Goal: Transaction & Acquisition: Purchase product/service

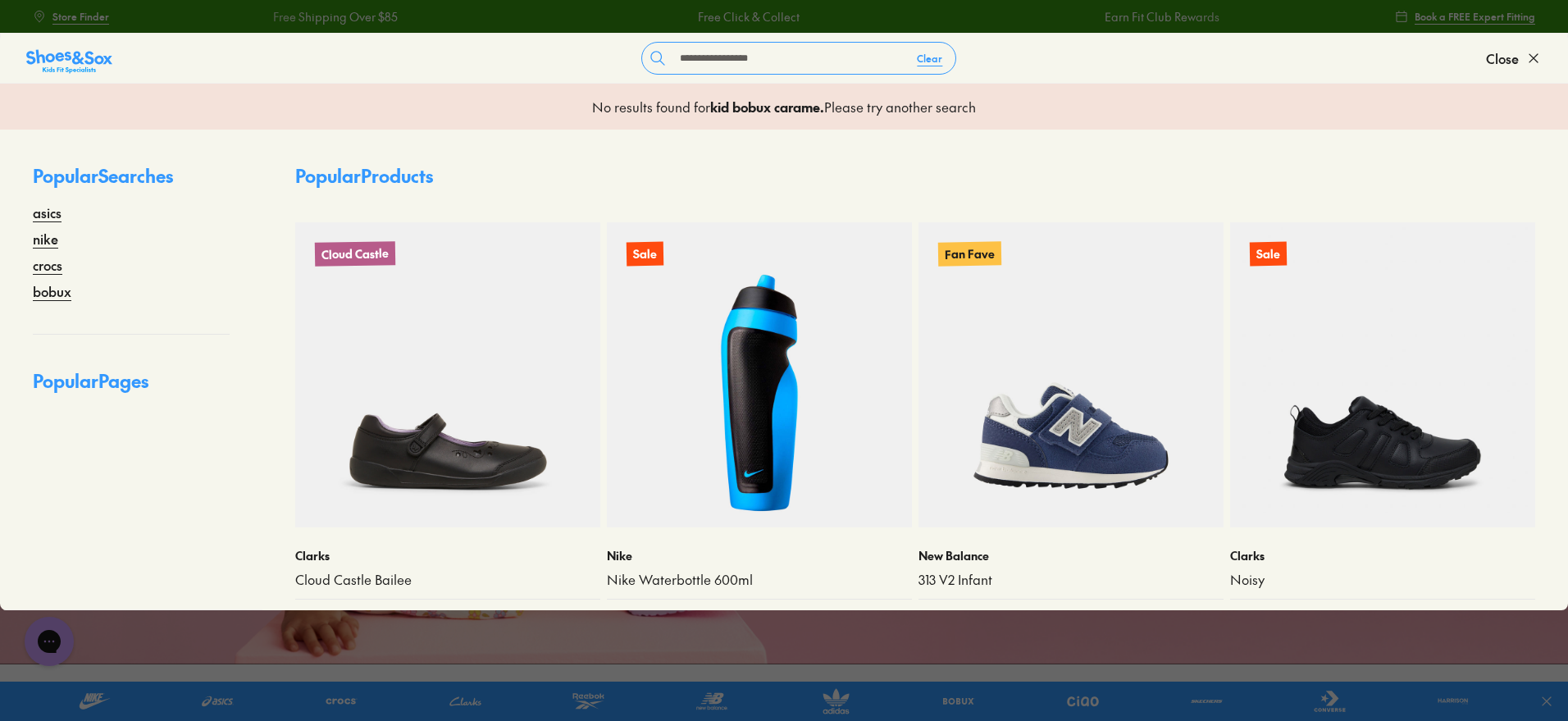
type input "**********"
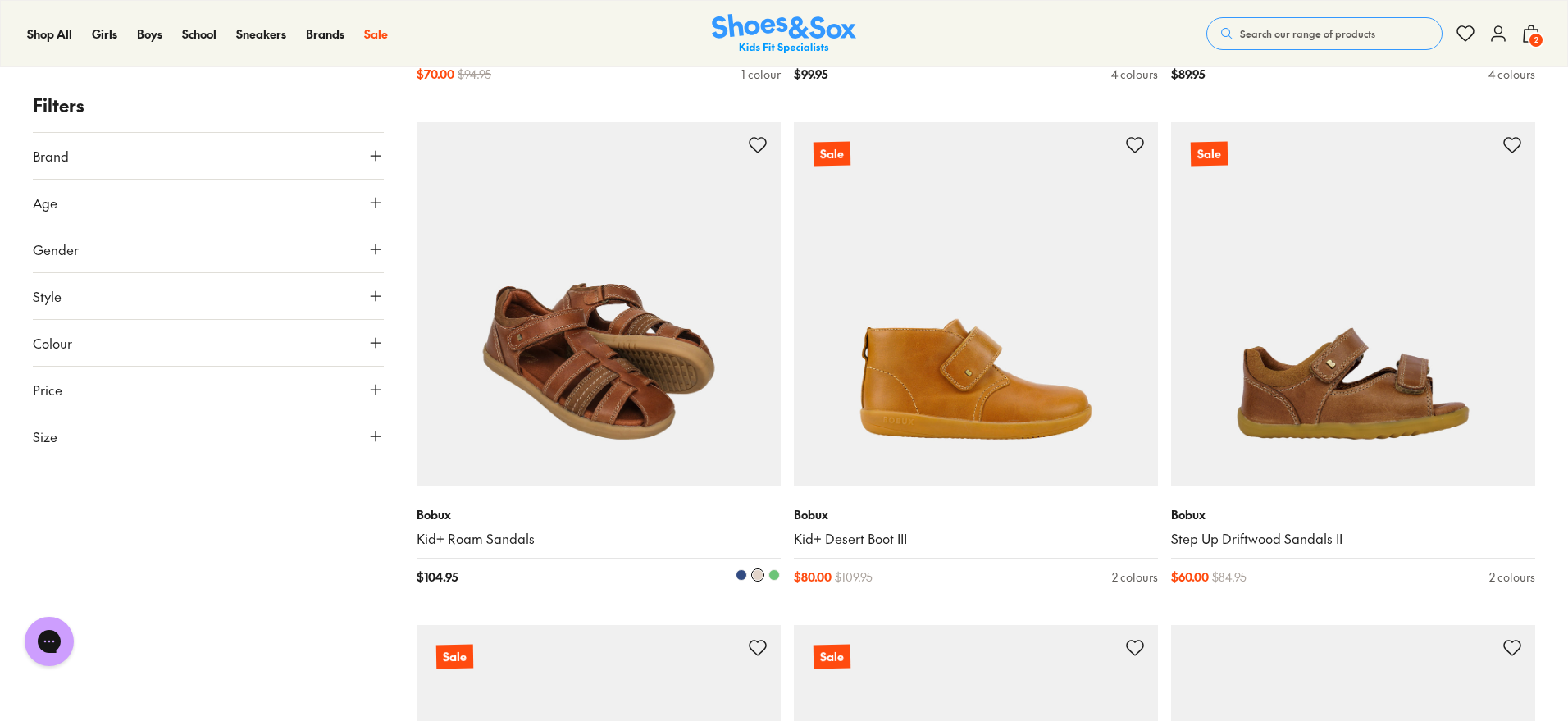
click at [648, 369] on img at bounding box center [599, 304] width 364 height 364
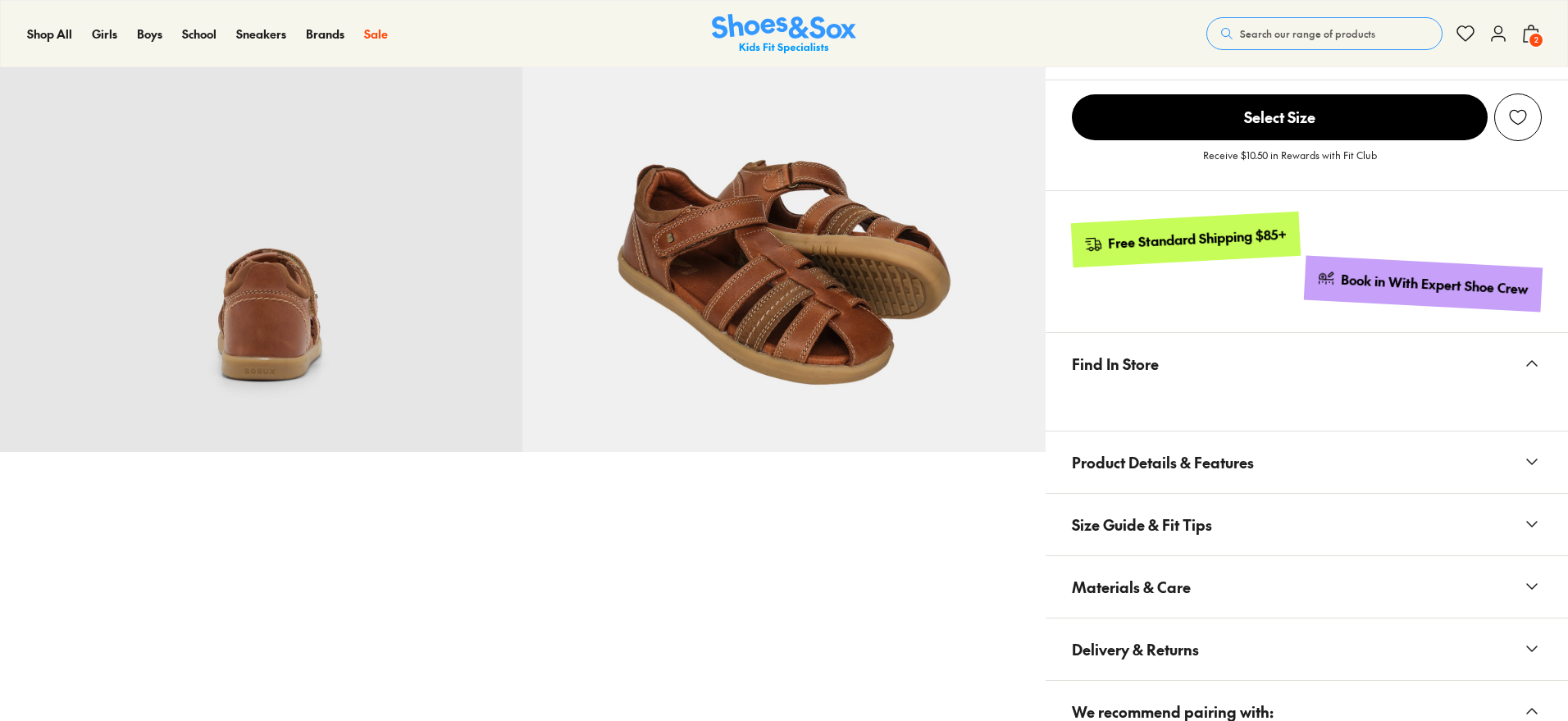
select select "*"
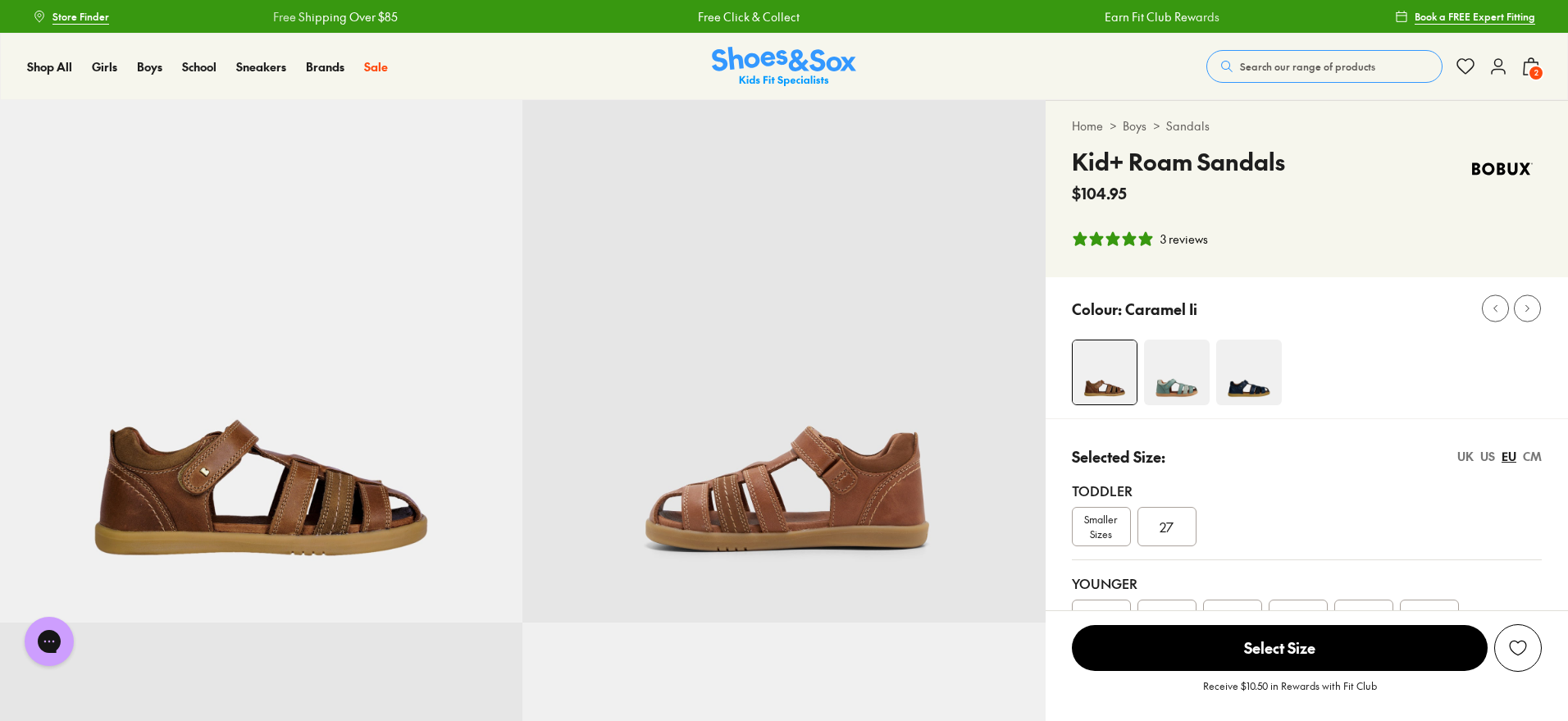
click at [1186, 393] on img at bounding box center [1177, 372] width 66 height 66
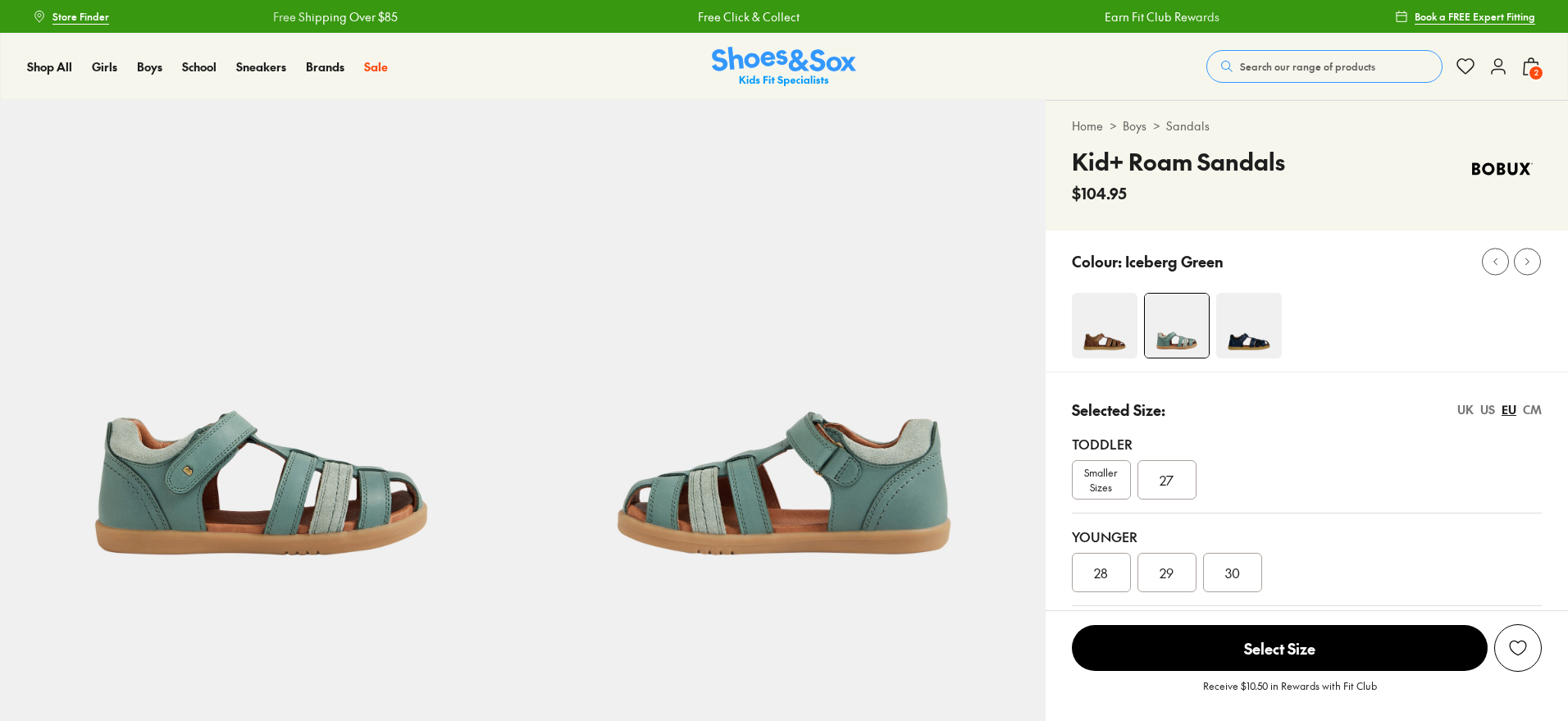
select select "*"
click at [1447, 296] on div at bounding box center [1320, 325] width 496 height 66
click at [1371, 263] on div "Colour: Iceberg Green" at bounding box center [1320, 262] width 496 height 36
